Goal: Find specific page/section: Find specific page/section

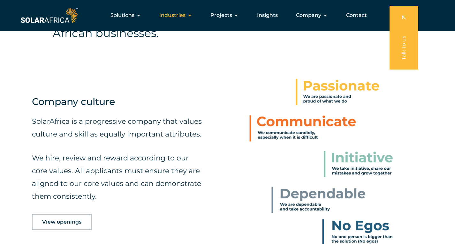
scroll to position [224, 0]
click at [325, 16] on icon "Menu" at bounding box center [325, 15] width 5 height 5
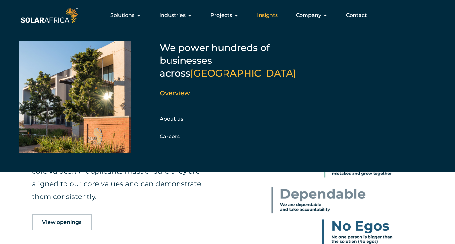
click at [276, 12] on span "Insights" at bounding box center [267, 15] width 21 height 8
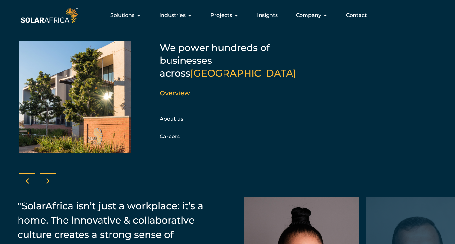
scroll to position [830, 0]
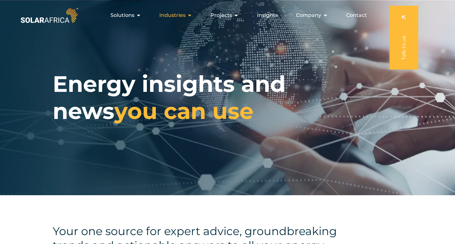
click at [190, 14] on icon "Menu" at bounding box center [189, 15] width 5 height 5
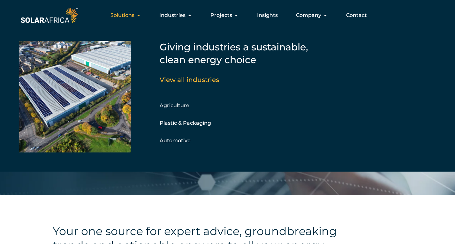
click at [140, 14] on icon "Menu" at bounding box center [138, 15] width 5 height 5
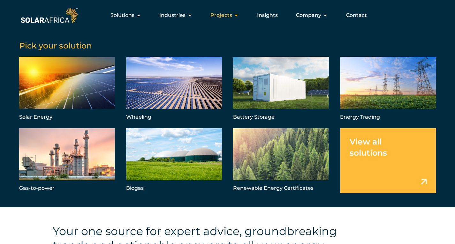
click at [238, 15] on icon "Menu" at bounding box center [236, 15] width 5 height 5
click at [0, 0] on icon "Menu" at bounding box center [0, 0] width 0 height 0
